Goal: Task Accomplishment & Management: Manage account settings

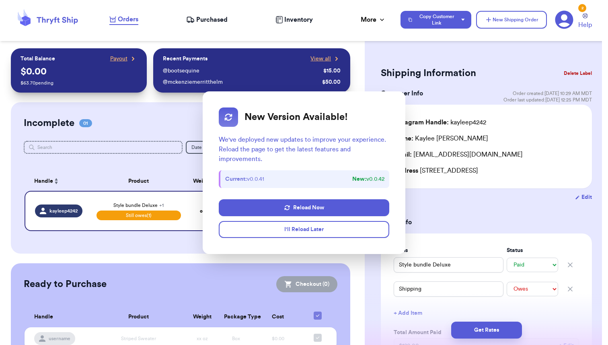
select select "paid"
select select "unpaid"
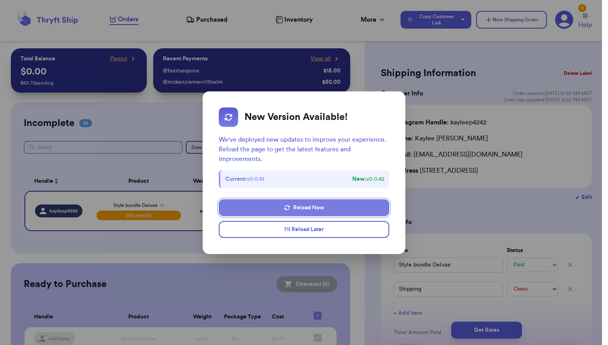
click at [312, 207] on button "Reload Now" at bounding box center [304, 207] width 171 height 17
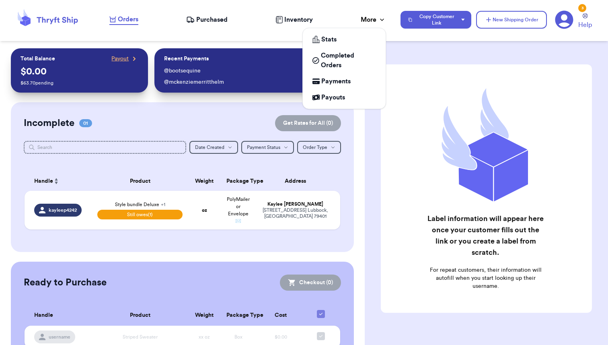
click at [370, 21] on div "More" at bounding box center [373, 20] width 25 height 10
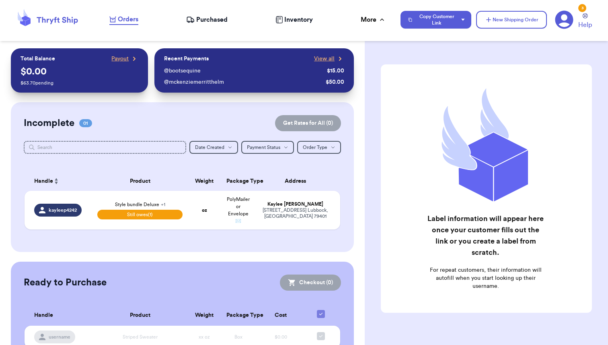
click at [566, 25] on icon at bounding box center [564, 19] width 18 height 18
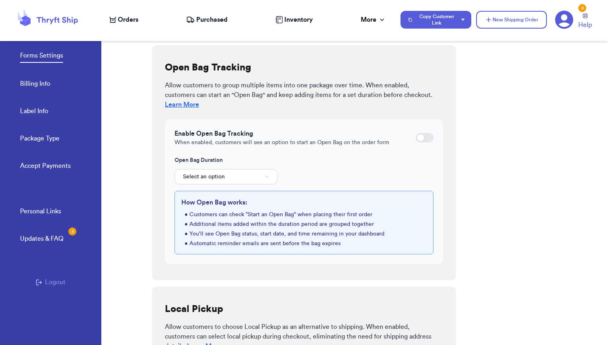
scroll to position [219, 0]
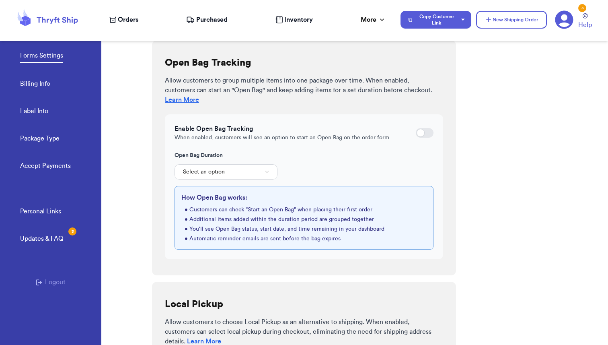
click at [430, 127] on div "Enable Open Bag Tracking When enabled, customers will see an option to start an…" at bounding box center [304, 133] width 259 height 18
click at [427, 129] on div at bounding box center [425, 133] width 18 height 10
click at [416, 133] on input "checkbox" at bounding box center [415, 133] width 0 height 0
checkbox input "true"
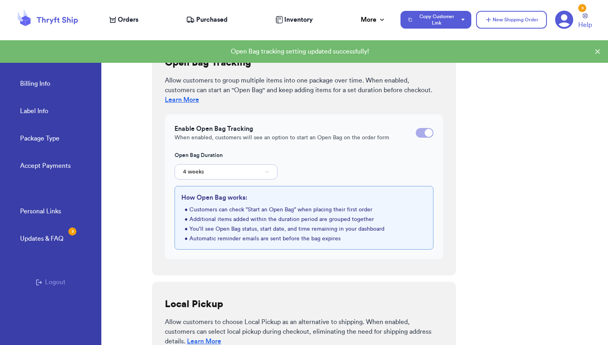
click at [224, 167] on button "4 weeks" at bounding box center [226, 171] width 103 height 15
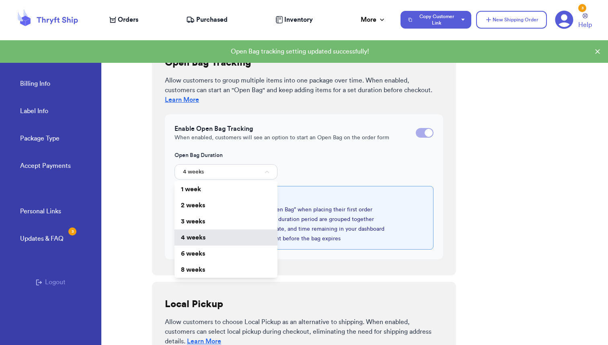
click at [300, 153] on label "Open Bag Duration" at bounding box center [304, 155] width 259 height 8
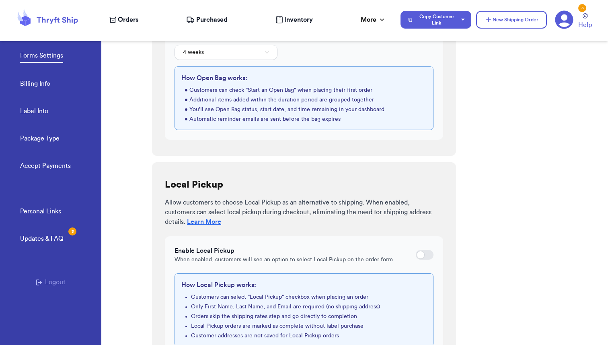
scroll to position [366, 0]
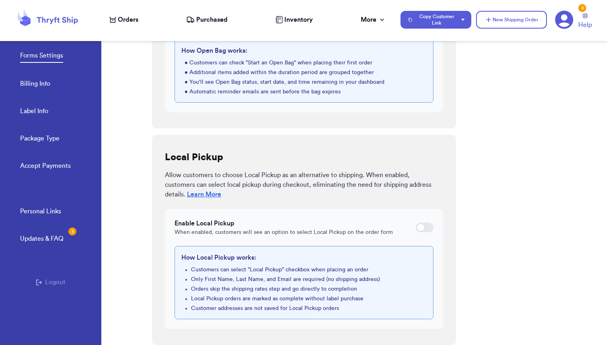
click at [423, 228] on div at bounding box center [421, 227] width 8 height 8
click at [416, 228] on input "checkbox" at bounding box center [415, 227] width 0 height 0
checkbox input "true"
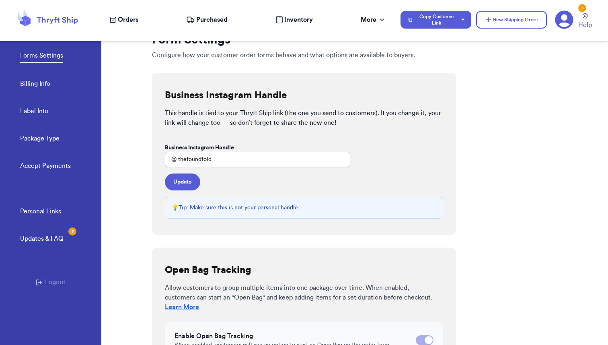
scroll to position [0, 0]
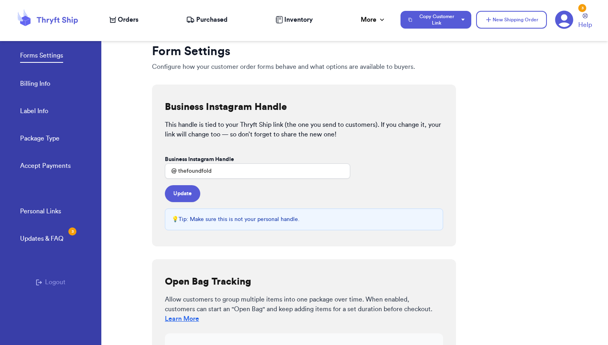
click at [39, 82] on link "Billing Info" at bounding box center [35, 84] width 30 height 11
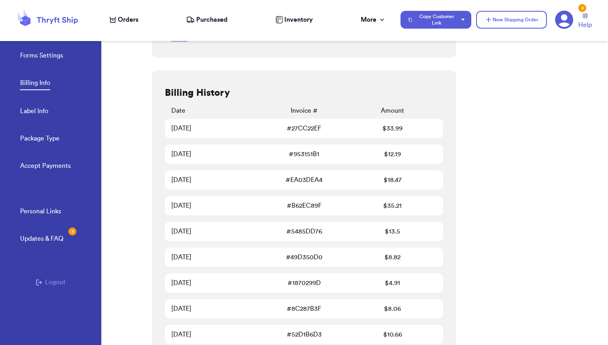
scroll to position [244, 0]
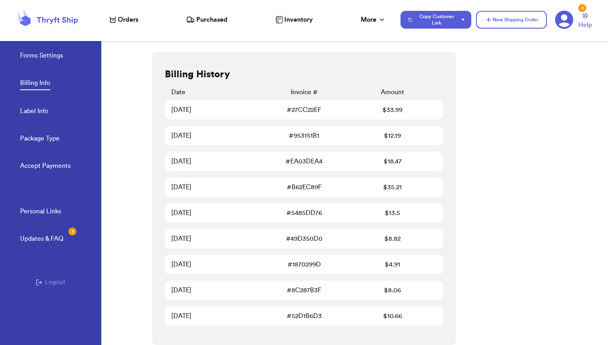
click at [35, 110] on link "Label Info" at bounding box center [34, 111] width 28 height 11
select select "WY"
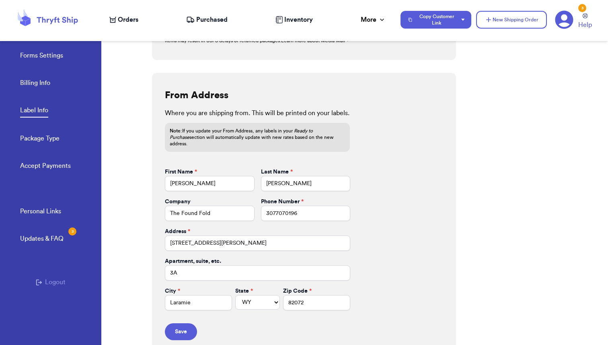
scroll to position [302, 0]
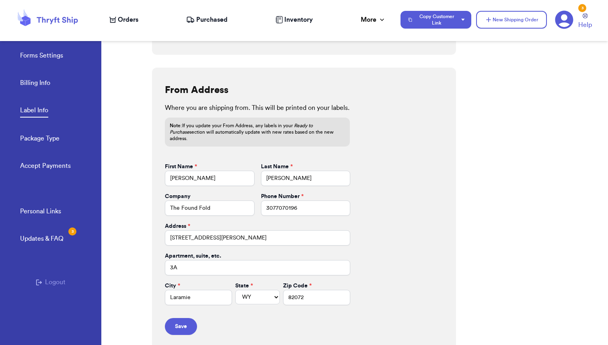
click at [44, 141] on link "Package Type" at bounding box center [39, 139] width 39 height 11
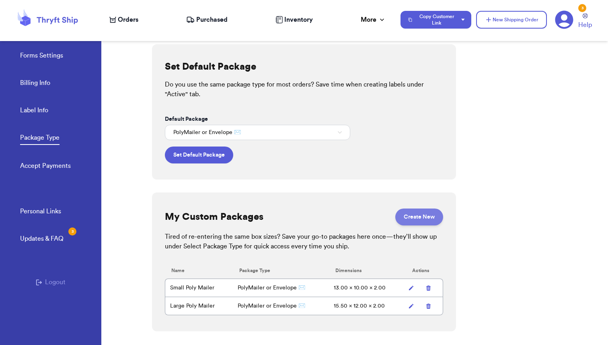
click at [415, 215] on button "Create New" at bounding box center [419, 216] width 48 height 17
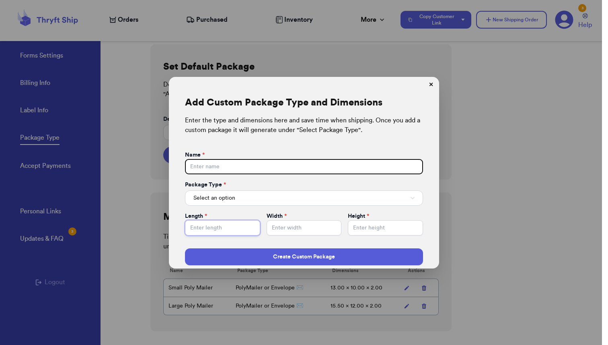
click at [214, 227] on input "Default Package" at bounding box center [222, 227] width 75 height 15
type input "12"
type input "8"
type input "10"
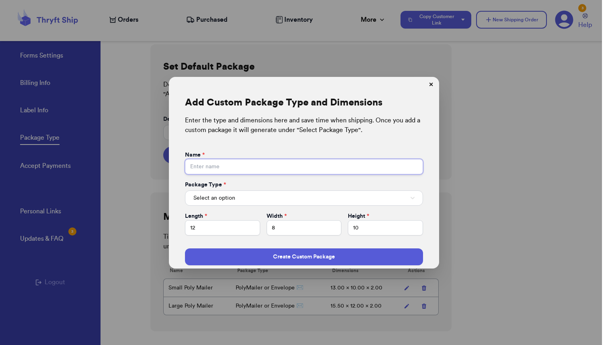
click at [199, 167] on input "Default Package" at bounding box center [304, 166] width 238 height 15
type input "Walmart Box"
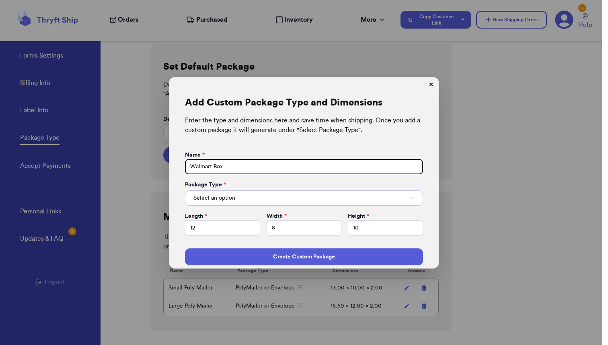
click at [223, 200] on span "Select an option" at bounding box center [214, 198] width 42 height 8
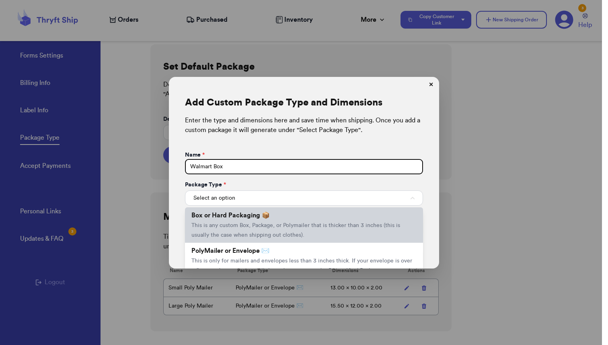
click at [226, 220] on li "Box or Hard Packaging 📦 This is any custom Box, Package, or Polymailer that is …" at bounding box center [304, 224] width 238 height 35
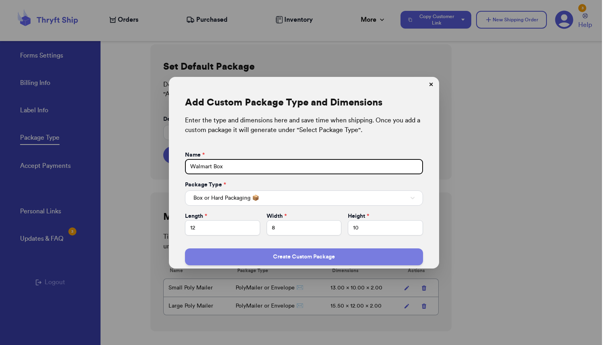
click at [293, 256] on button "Create Custom Package" at bounding box center [304, 256] width 238 height 17
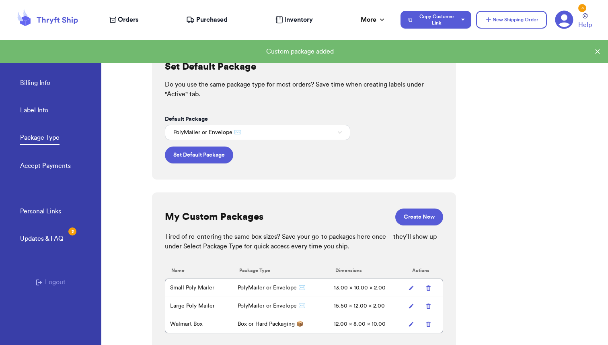
click at [35, 168] on link "Accept Payments" at bounding box center [45, 166] width 51 height 11
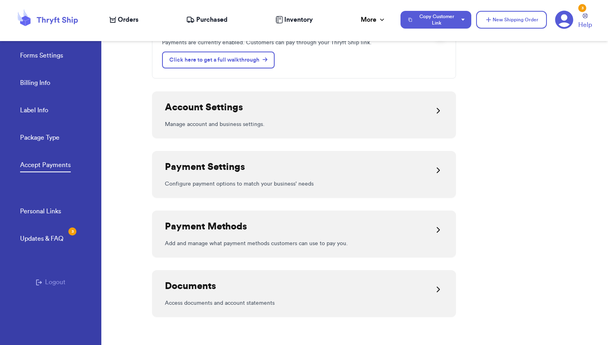
scroll to position [103, 0]
click at [117, 18] on div "Orders" at bounding box center [123, 20] width 29 height 10
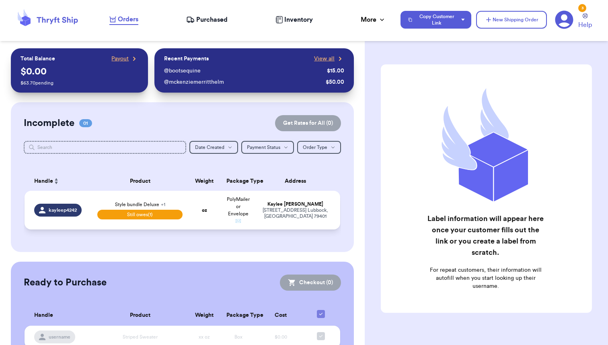
click at [201, 195] on td "oz" at bounding box center [204, 210] width 34 height 39
select select "paid"
select select "unpaid"
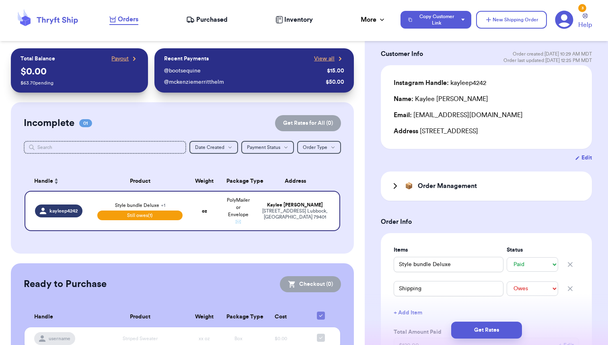
scroll to position [43, 0]
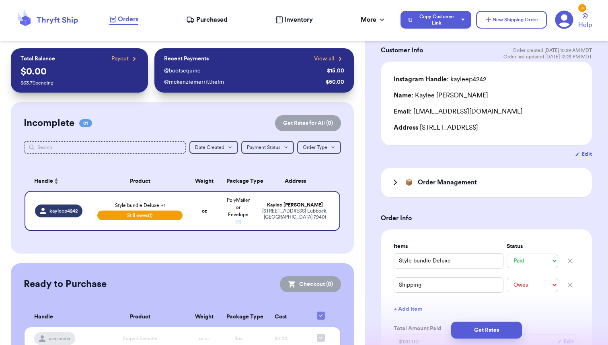
click at [433, 187] on h3 "Order Management" at bounding box center [447, 182] width 59 height 10
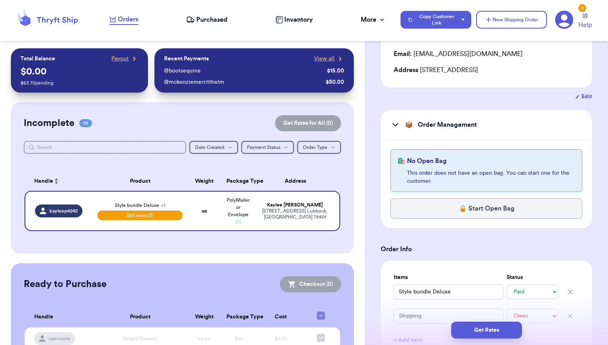
scroll to position [109, 0]
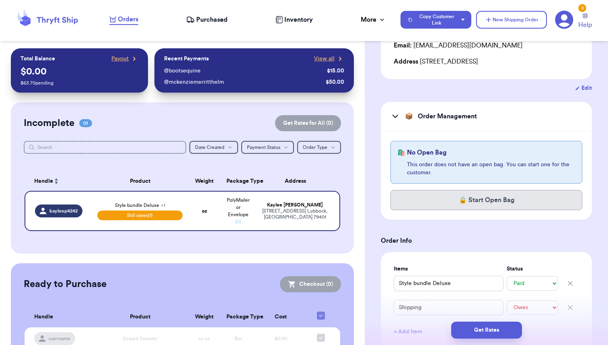
click at [479, 210] on button "🔒 Start Open Bag" at bounding box center [486, 200] width 192 height 20
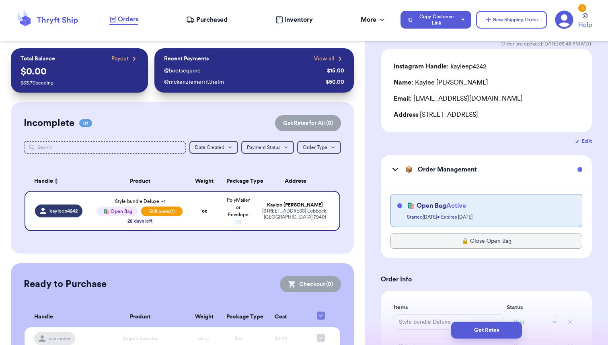
scroll to position [58, 0]
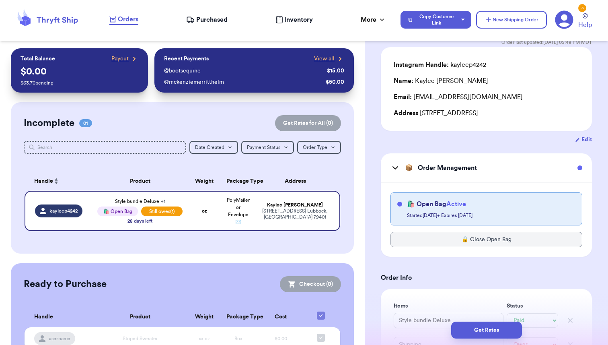
click at [442, 218] on p "Started October 13 • Expires in 28 days" at bounding box center [491, 215] width 168 height 6
click at [456, 207] on span "Active" at bounding box center [456, 204] width 20 height 6
click at [418, 173] on h3 "Order Management" at bounding box center [447, 168] width 59 height 10
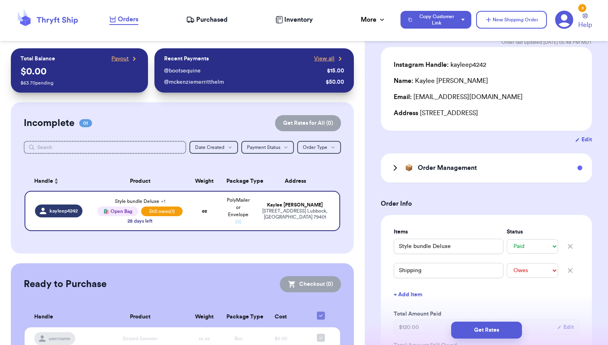
click at [418, 173] on h3 "Order Management" at bounding box center [447, 168] width 59 height 10
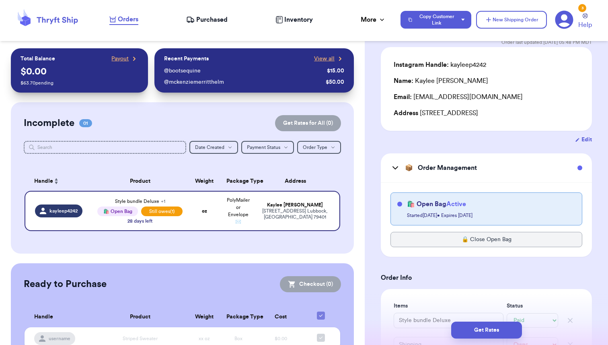
click at [580, 172] on div at bounding box center [580, 168] width 8 height 8
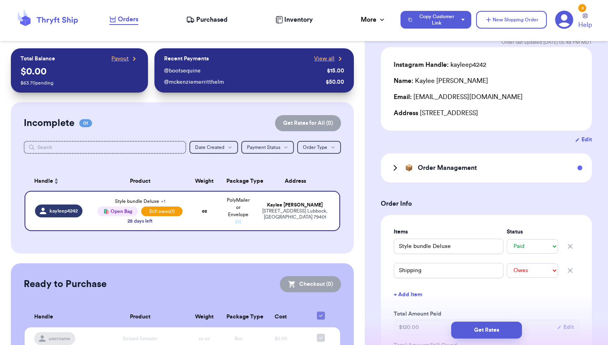
click at [580, 172] on div at bounding box center [580, 168] width 8 height 8
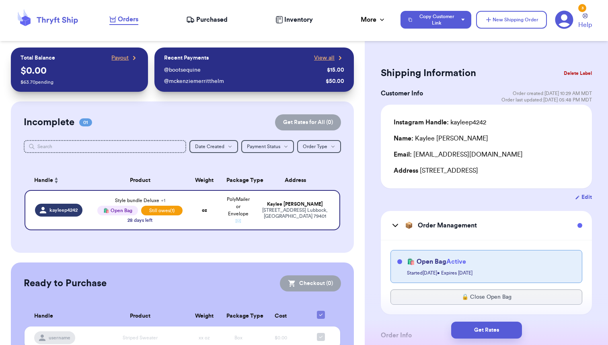
scroll to position [0, 0]
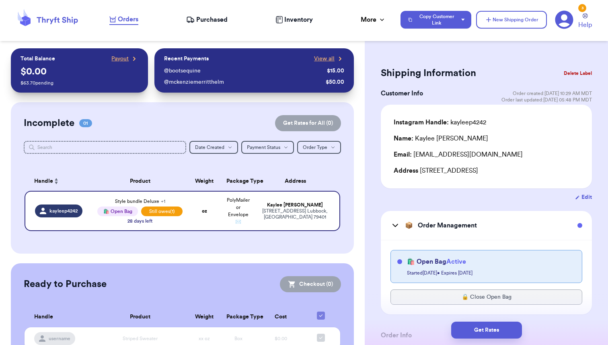
click at [206, 22] on span "Purchased" at bounding box center [211, 20] width 31 height 10
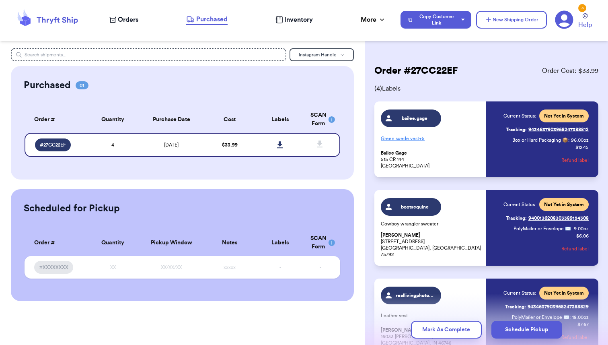
click at [300, 18] on span "Inventory" at bounding box center [298, 20] width 29 height 10
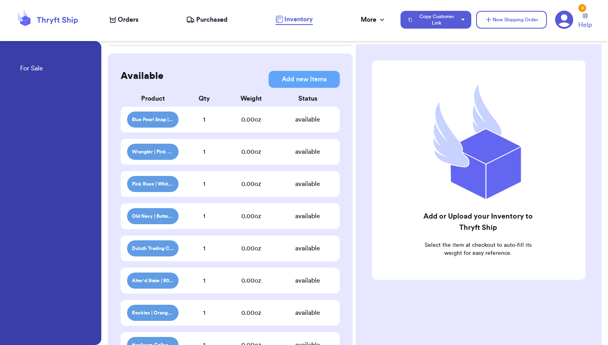
scroll to position [30, 0]
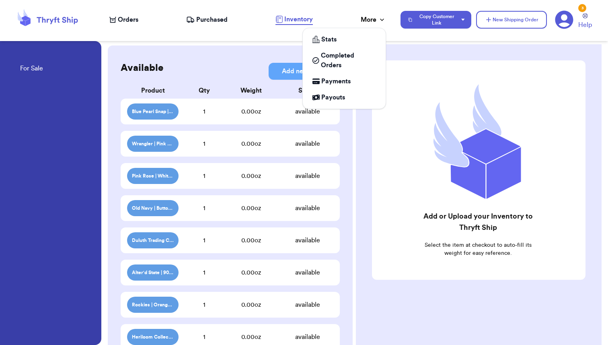
click at [367, 20] on div "More" at bounding box center [373, 20] width 25 height 10
click at [335, 58] on span "Completed Orders" at bounding box center [348, 60] width 55 height 19
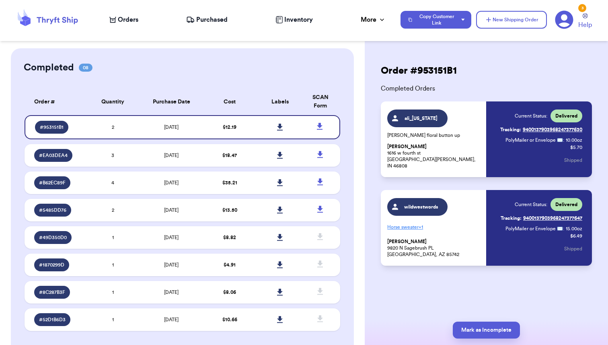
click at [520, 78] on div "Order # 953151B1 Completed Orders ali_louisiana Scully floral button up Alicia …" at bounding box center [486, 164] width 224 height 201
click at [460, 158] on p "Alicia Wheeler 1616 w fourth st Fort Wayne, IN 46808" at bounding box center [434, 156] width 94 height 26
click at [403, 227] on p "Horse sweater + 1" at bounding box center [434, 226] width 94 height 13
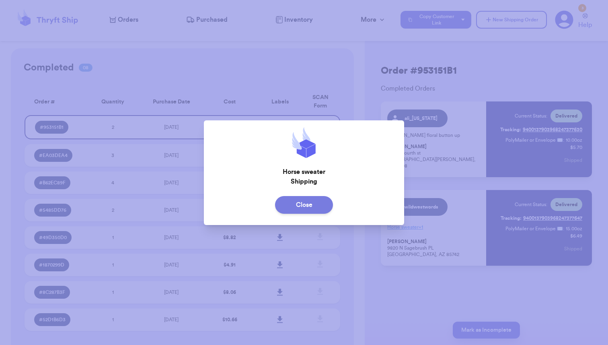
click at [308, 207] on button "Close" at bounding box center [304, 205] width 58 height 18
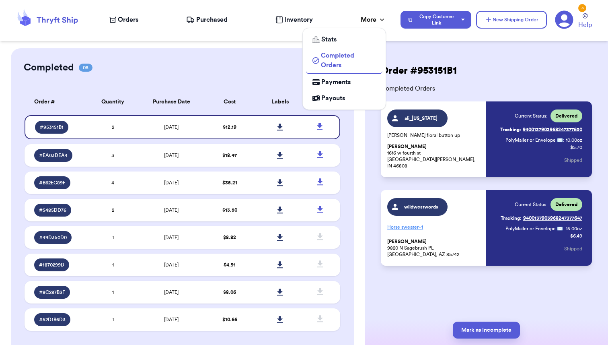
click at [371, 18] on div "More" at bounding box center [373, 20] width 25 height 10
click at [333, 99] on span "Payouts" at bounding box center [333, 98] width 24 height 10
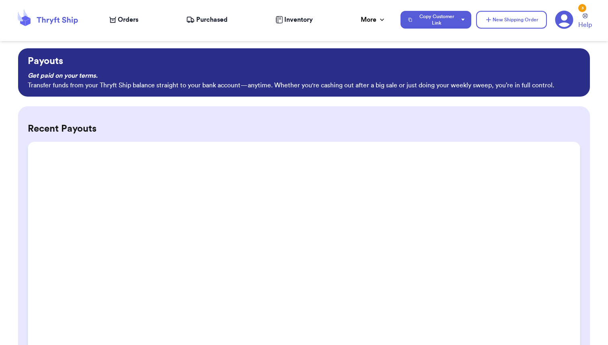
click at [132, 94] on div "Payouts Get paid on your terms. Transfer funds from your Thryft Ship balance st…" at bounding box center [303, 72] width 571 height 48
click at [121, 23] on span "Orders" at bounding box center [128, 20] width 21 height 10
select select "paid"
select select "unpaid"
